Goal: Information Seeking & Learning: Learn about a topic

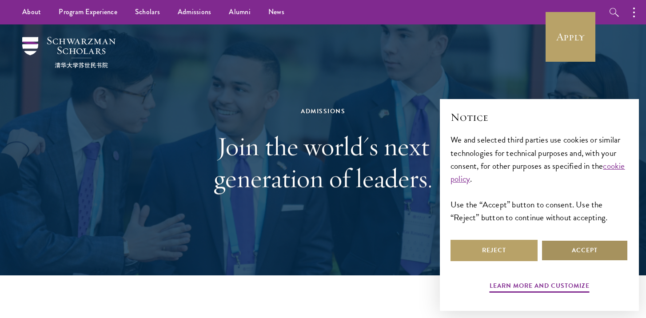
click at [574, 245] on button "Accept" at bounding box center [584, 250] width 87 height 21
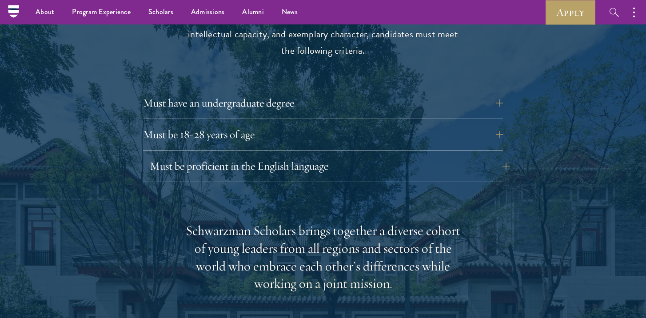
scroll to position [1205, 0]
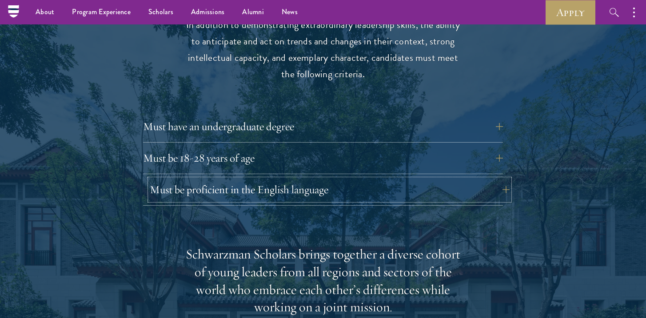
click at [242, 179] on button "Must be proficient in the English language" at bounding box center [330, 189] width 360 height 21
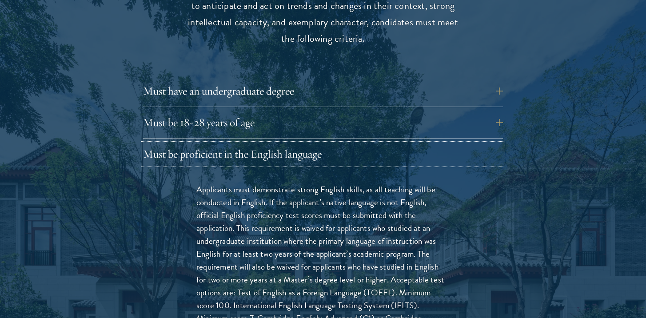
scroll to position [1274, 0]
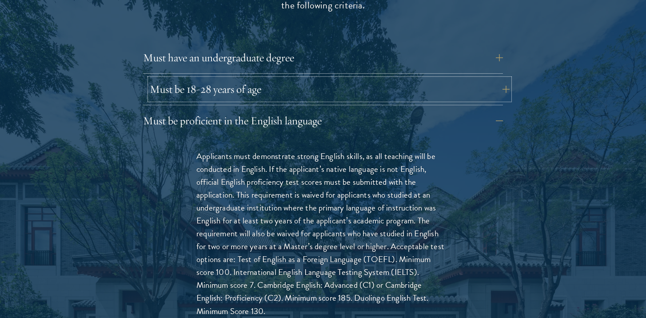
click at [258, 79] on button "Must be 18-28 years of age" at bounding box center [330, 89] width 360 height 21
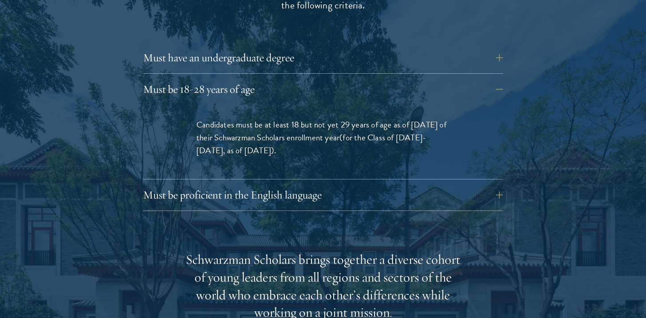
click at [265, 52] on div "Must have an undergraduate degree Applicants who are currently enrolled in unde…" at bounding box center [323, 60] width 360 height 27
click at [264, 47] on button "Must have an undergraduate degree" at bounding box center [330, 57] width 360 height 21
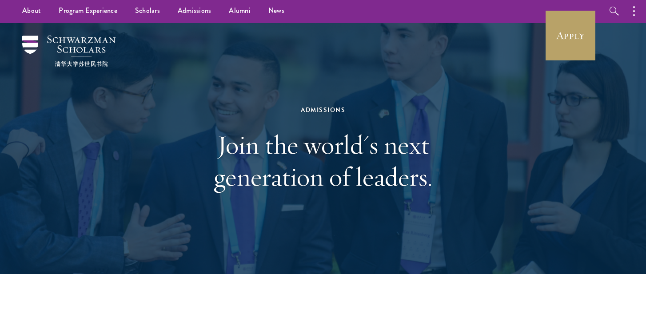
scroll to position [0, 0]
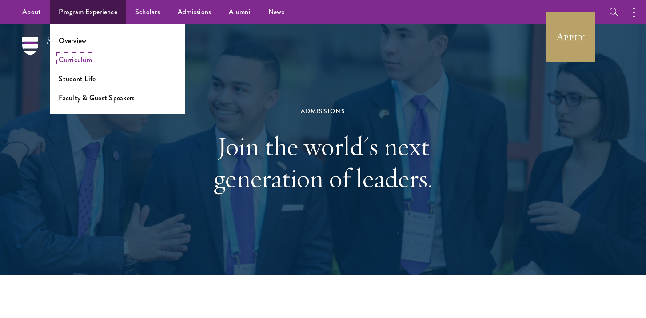
click at [72, 60] on link "Curriculum" at bounding box center [75, 60] width 33 height 10
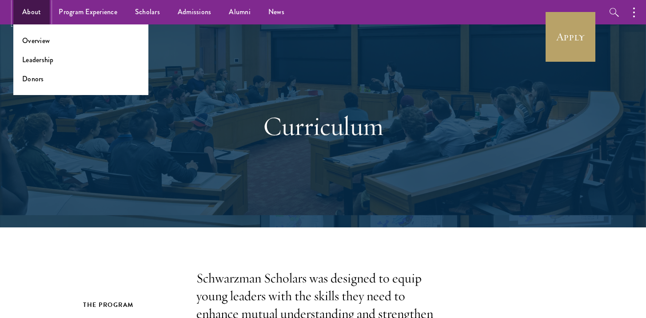
click at [33, 15] on link "About" at bounding box center [31, 12] width 36 height 24
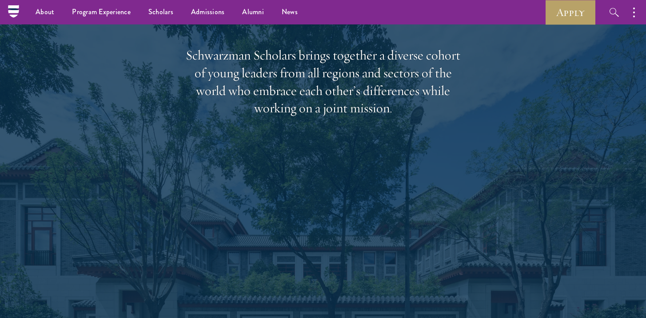
scroll to position [1253, 0]
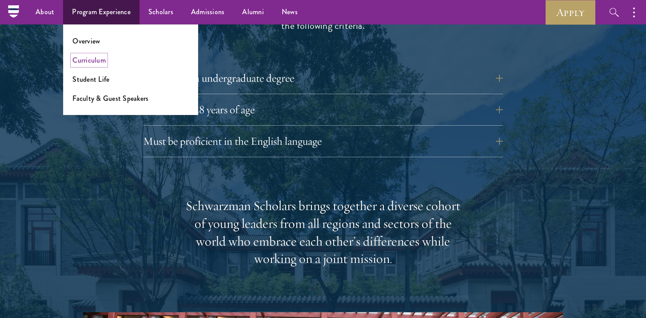
click at [92, 58] on link "Curriculum" at bounding box center [88, 60] width 33 height 10
